Goal: Transaction & Acquisition: Purchase product/service

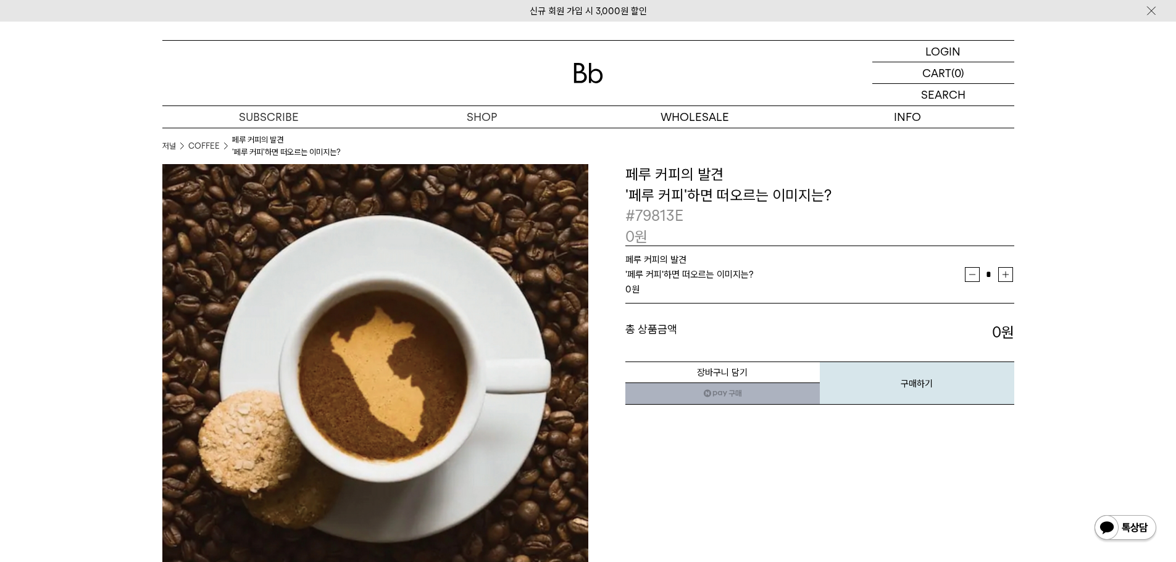
click at [583, 78] on img at bounding box center [588, 73] width 30 height 20
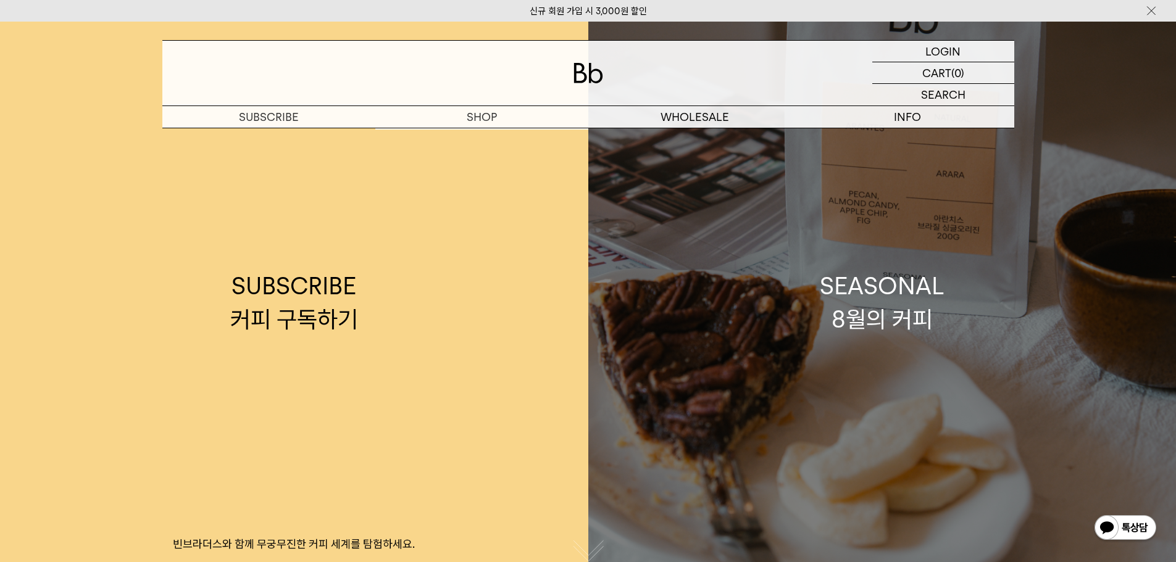
click at [690, 375] on link "SEASONAL 8월의 커피" at bounding box center [882, 303] width 588 height 562
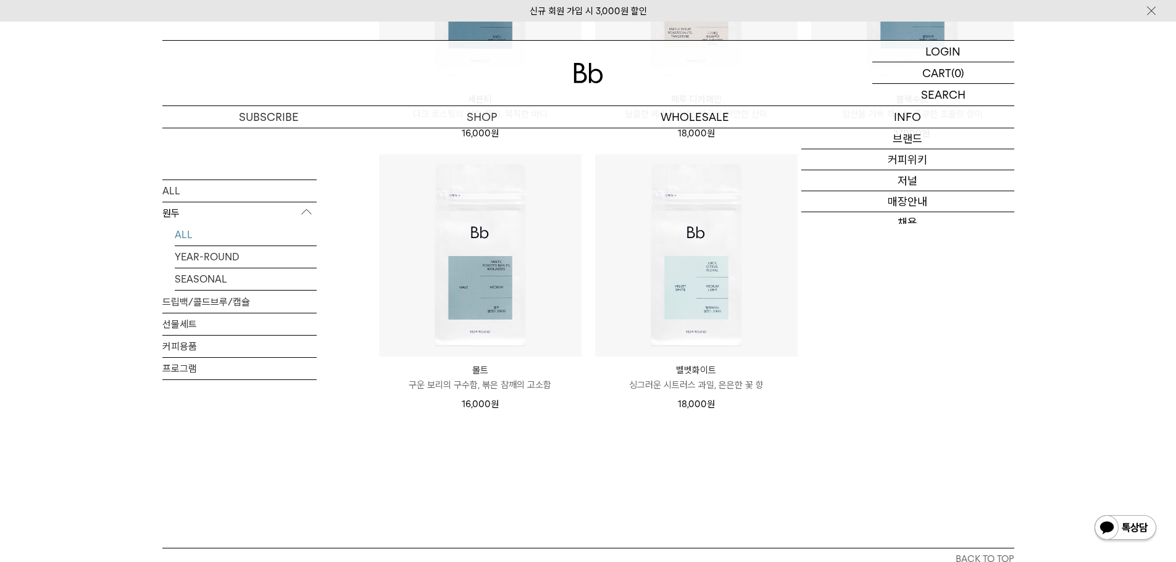
scroll to position [988, 0]
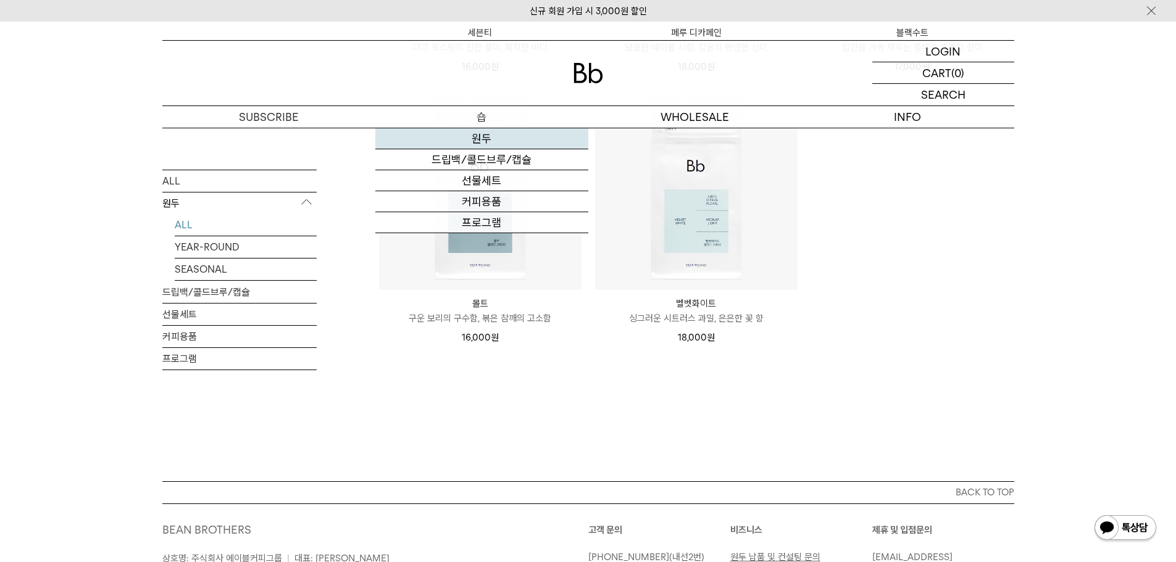
click at [438, 143] on link "원두" at bounding box center [481, 138] width 213 height 21
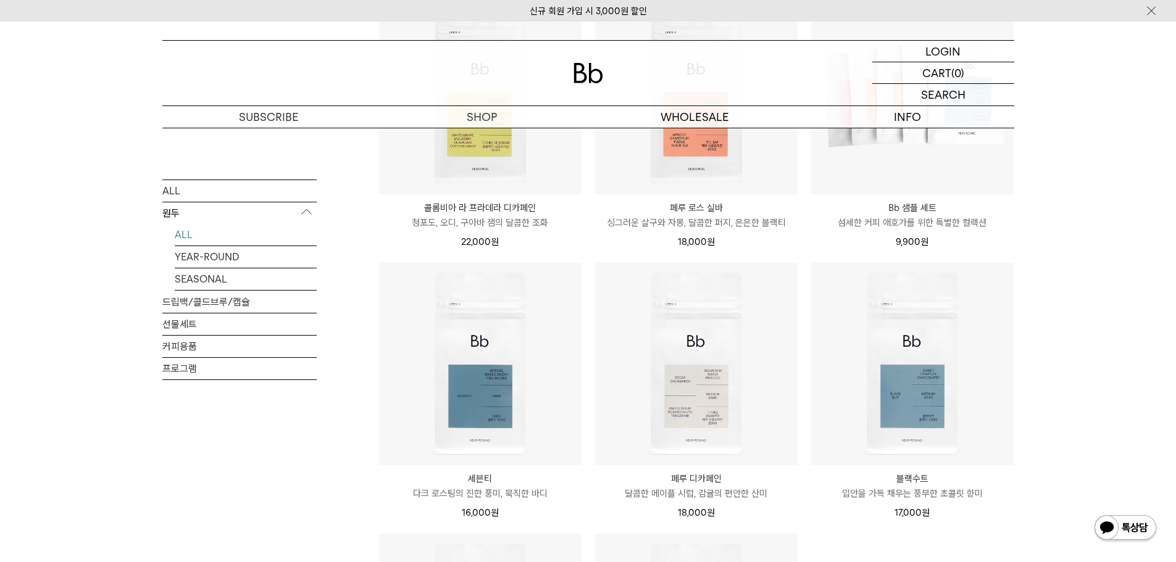
scroll to position [556, 0]
